Goal: Information Seeking & Learning: Learn about a topic

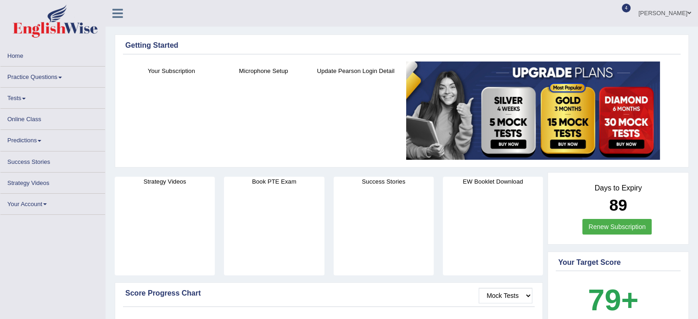
click at [55, 82] on link "Practice Questions" at bounding box center [52, 76] width 105 height 18
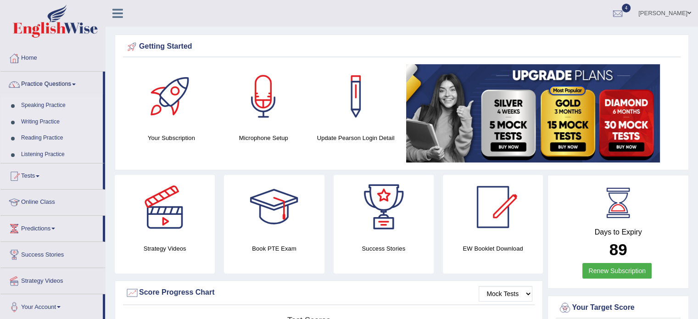
click at [43, 155] on link "Listening Practice" at bounding box center [60, 154] width 86 height 17
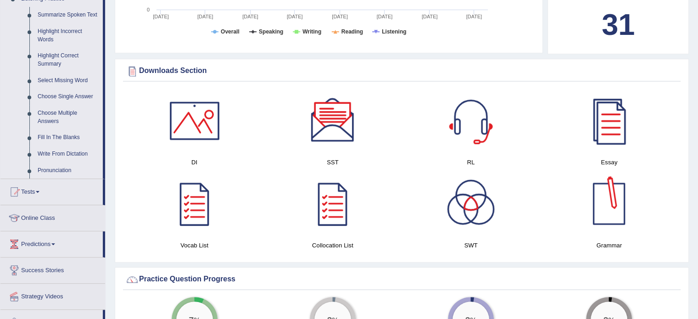
scroll to position [397, 0]
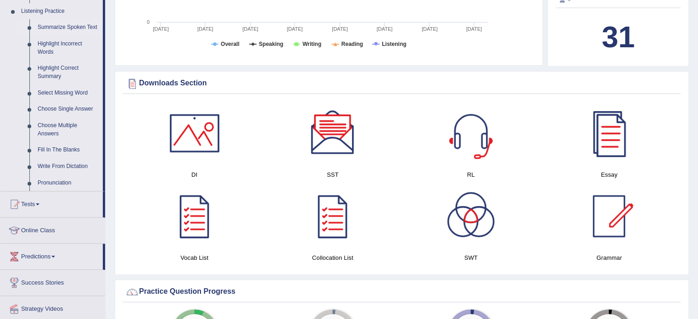
click at [94, 27] on link "Summarize Spoken Text" at bounding box center [68, 27] width 69 height 17
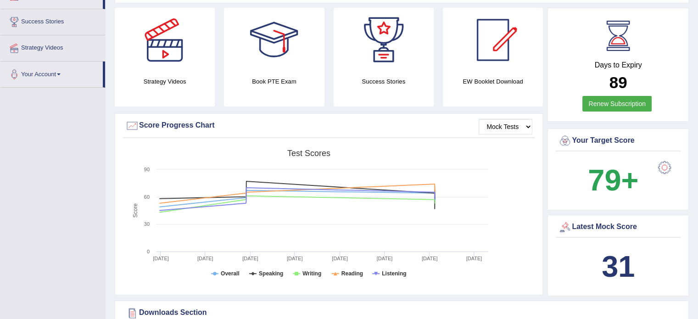
scroll to position [174, 0]
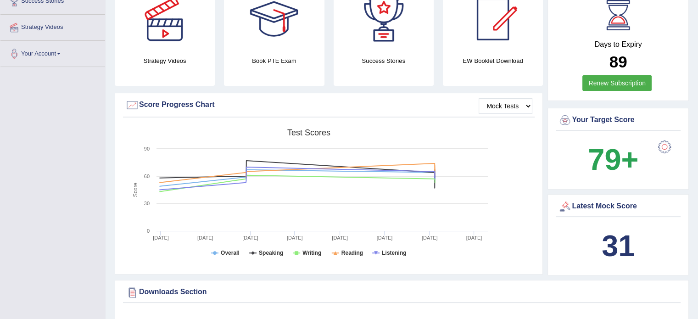
scroll to position [172, 0]
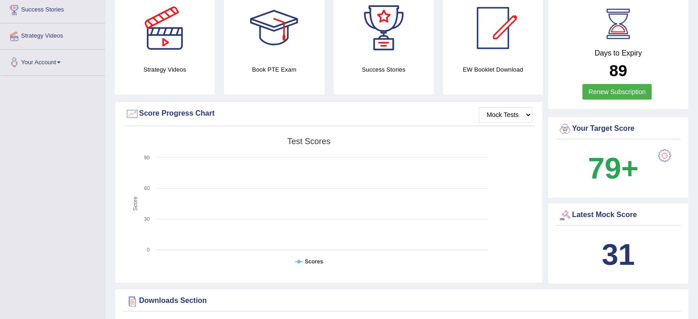
scroll to position [179, 0]
